Goal: Information Seeking & Learning: Learn about a topic

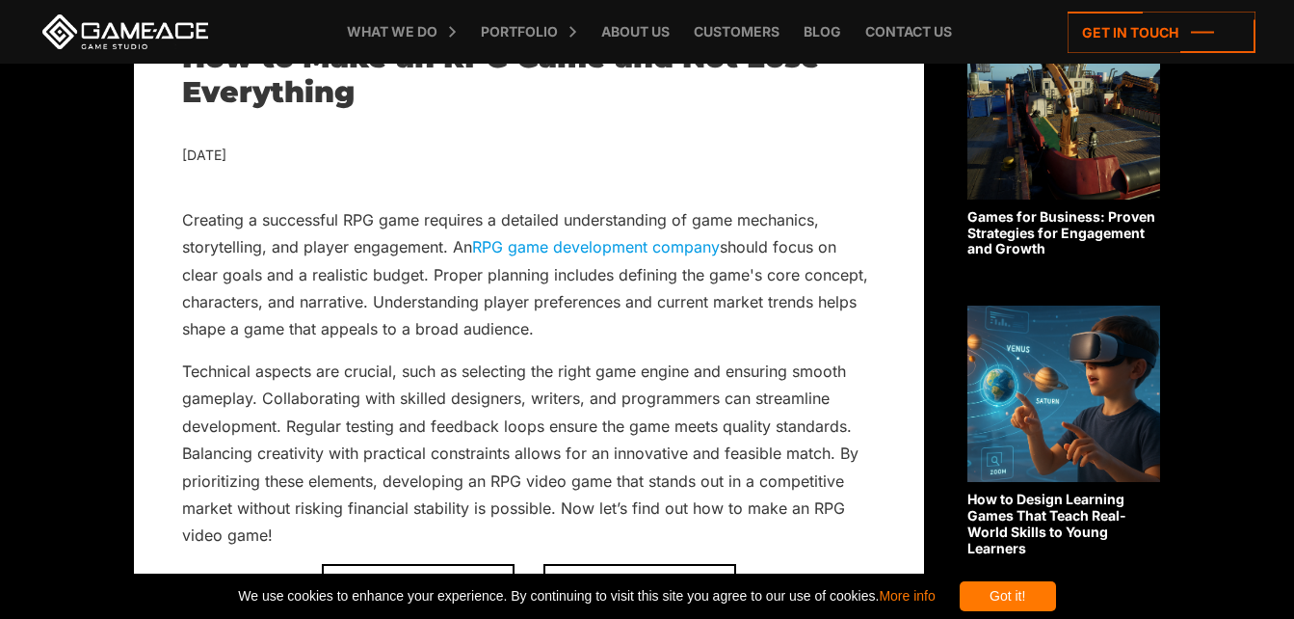
scroll to position [501, 0]
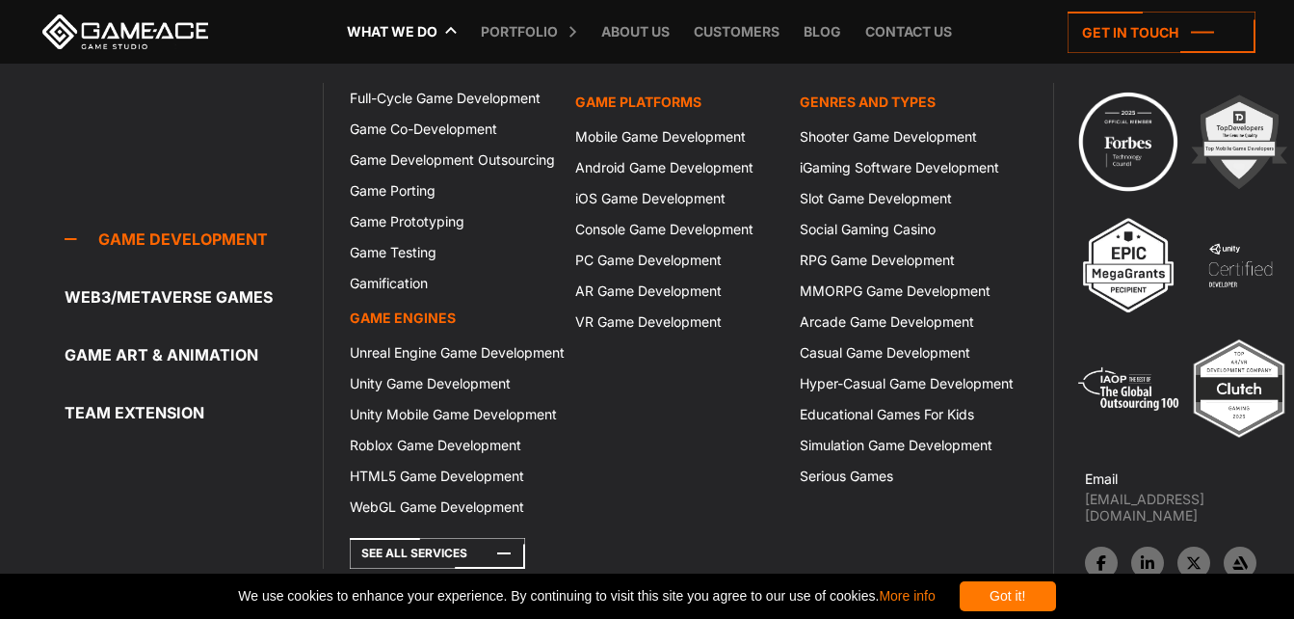
scroll to position [77, 0]
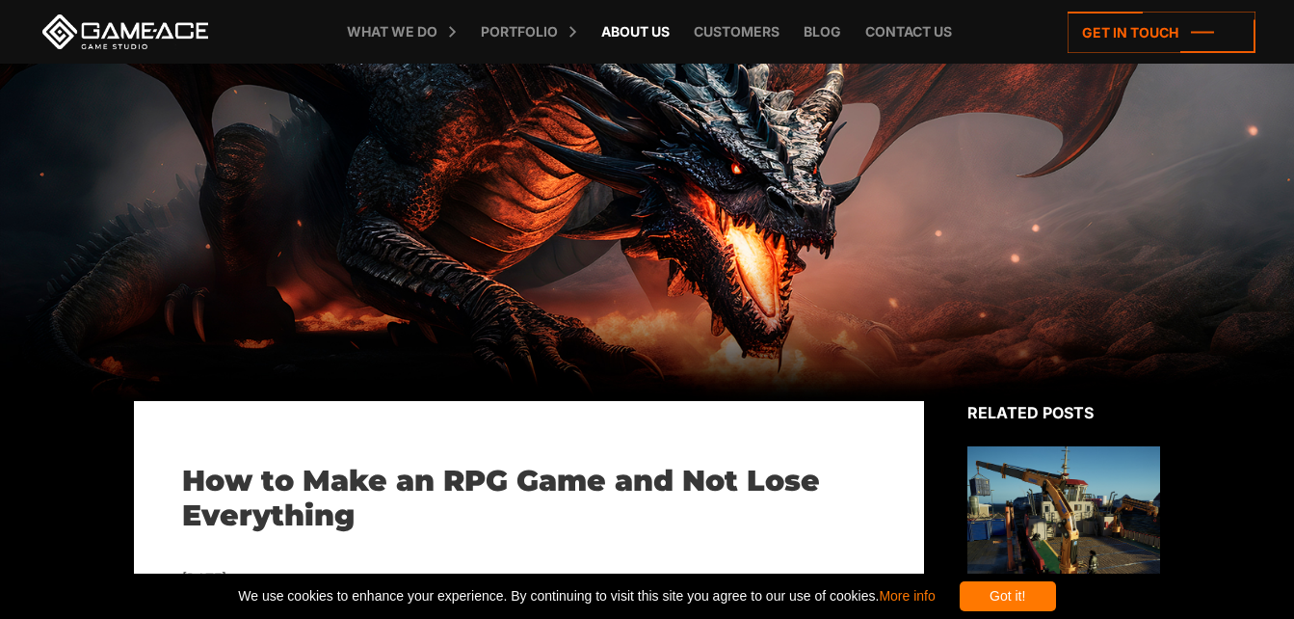
click at [653, 29] on link "About Us" at bounding box center [636, 32] width 88 height 64
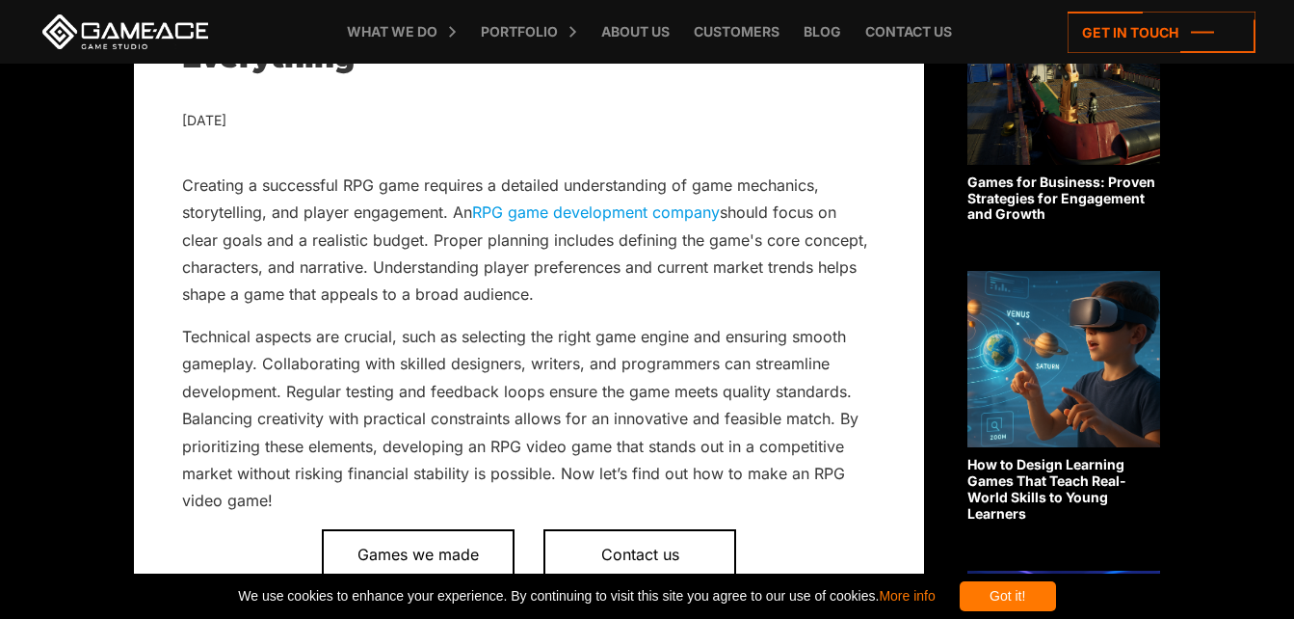
scroll to position [501, 0]
